Goal: Task Accomplishment & Management: Use online tool/utility

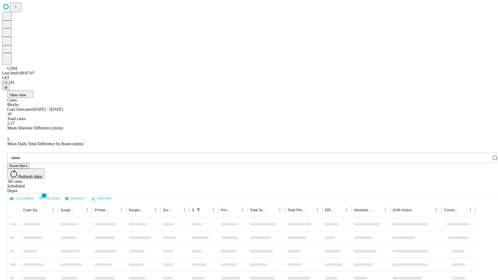
click at [484, 189] on div "Depot" at bounding box center [254, 191] width 494 height 5
